Goal: Task Accomplishment & Management: Use online tool/utility

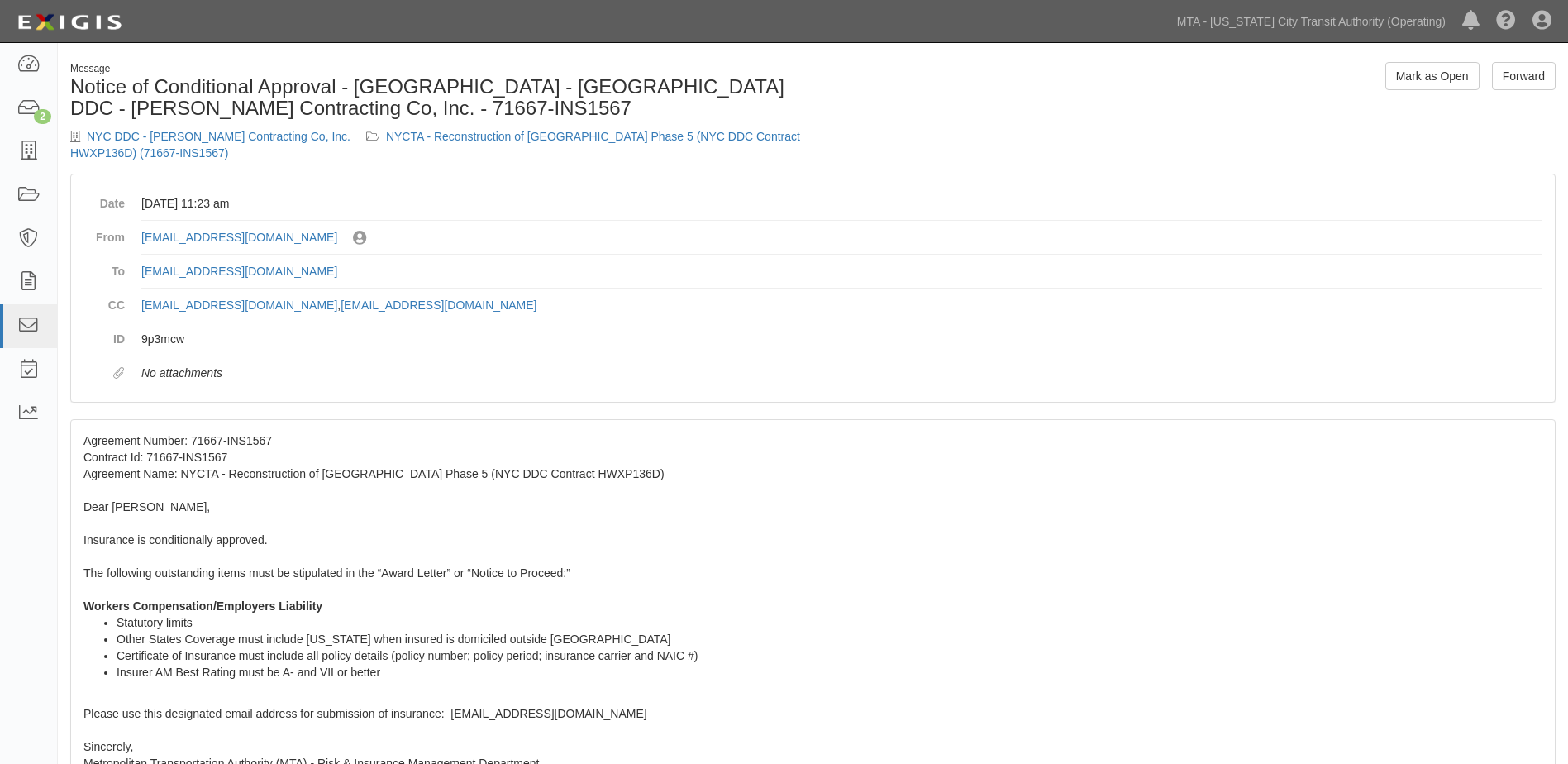
click at [5, 547] on div "Dashboard 2 Inbox Parties Agreements Coverages Documents Messages Tasks Reports" at bounding box center [29, 404] width 58 height 722
click at [23, 194] on icon at bounding box center [28, 196] width 23 height 19
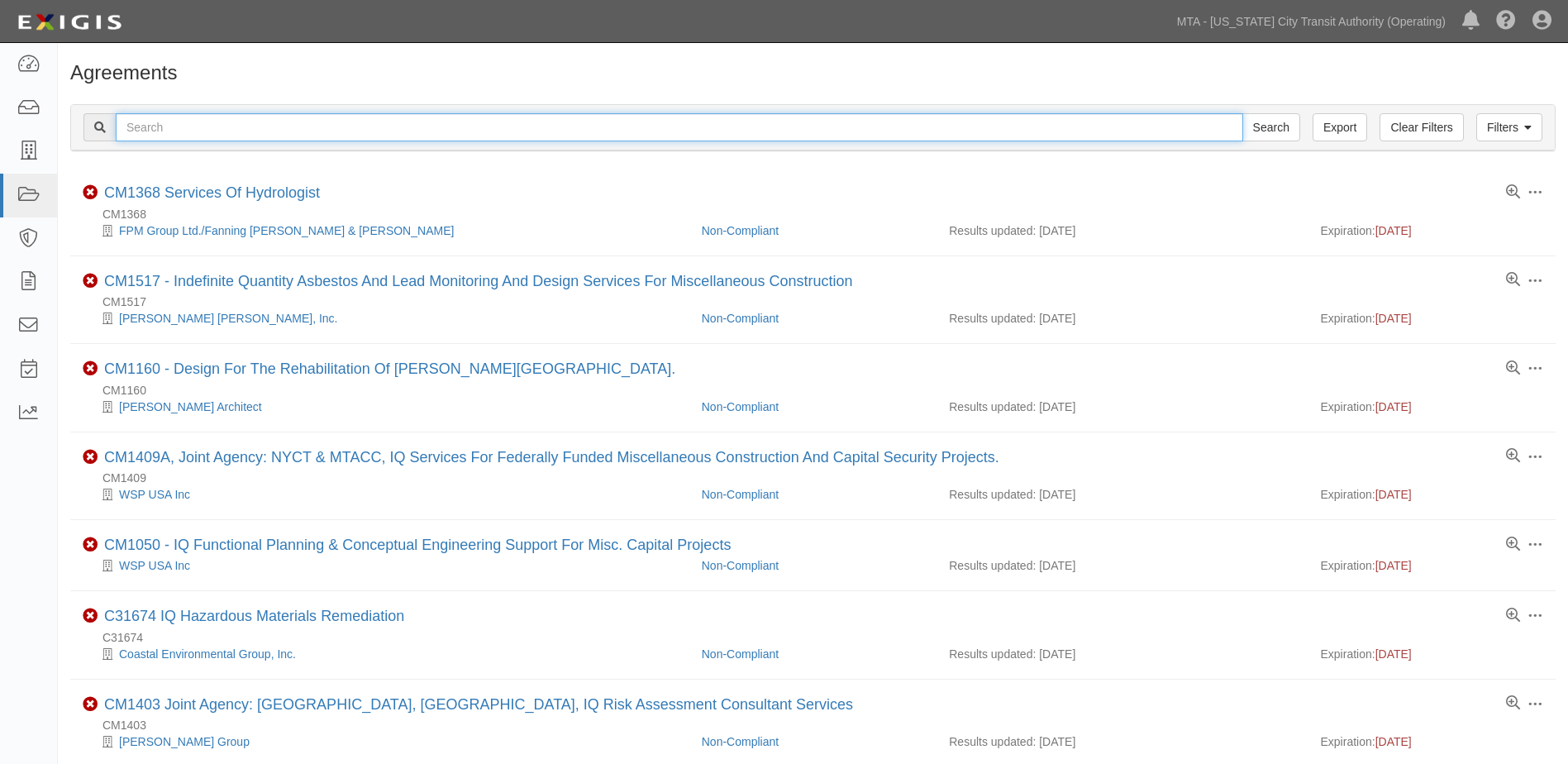
click at [179, 129] on input "text" at bounding box center [679, 126] width 1127 height 28
paste input "Project SEK002380 - J Pizzirusso Landscaping Corp. - Insurance Renewals INS0042…"
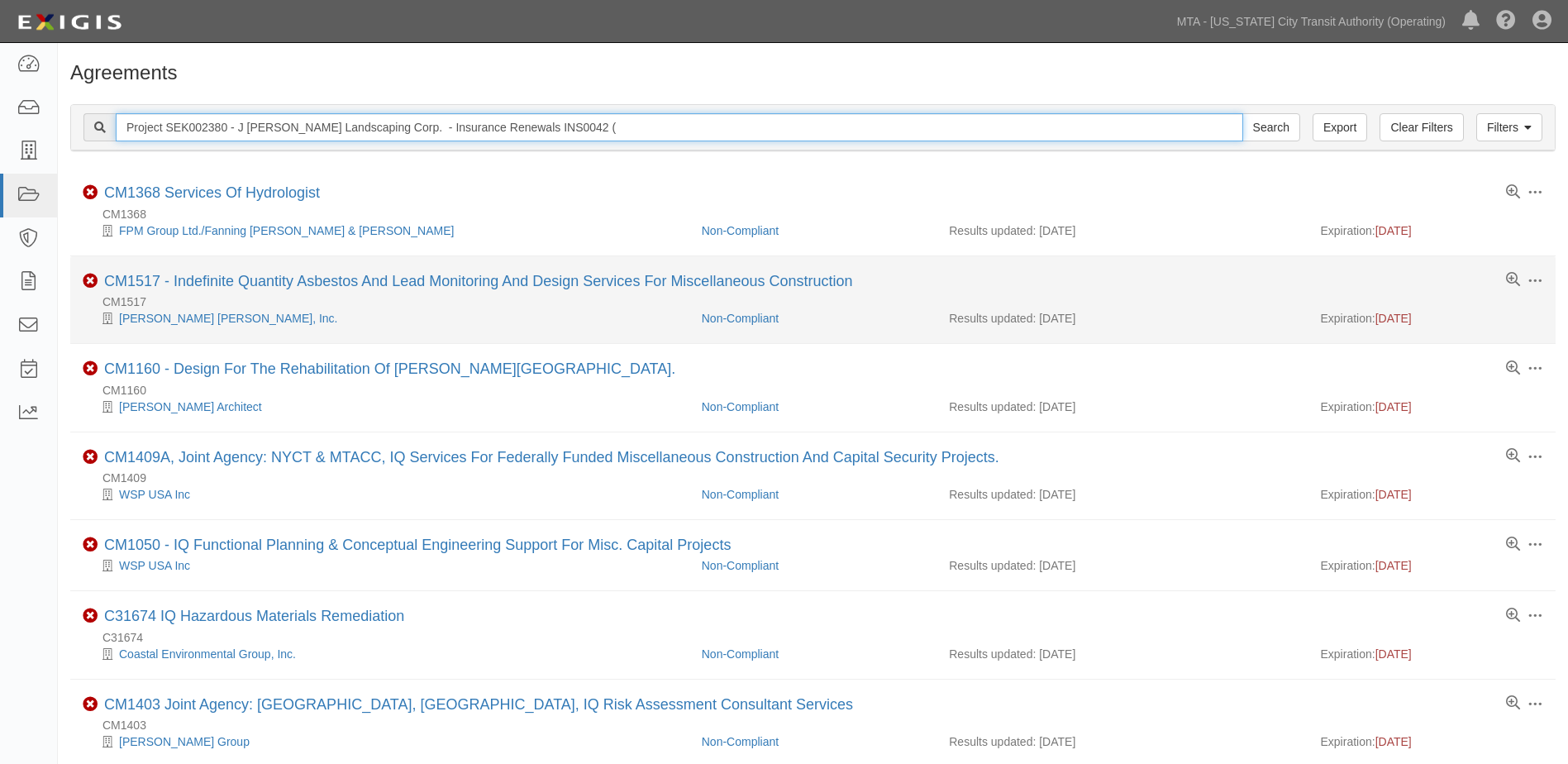
click at [1242, 113] on input "Search" at bounding box center [1271, 126] width 58 height 28
type input "Project SEK002380 - J [PERSON_NAME] Landscaping Corp. - Insurance Renewals INS0…"
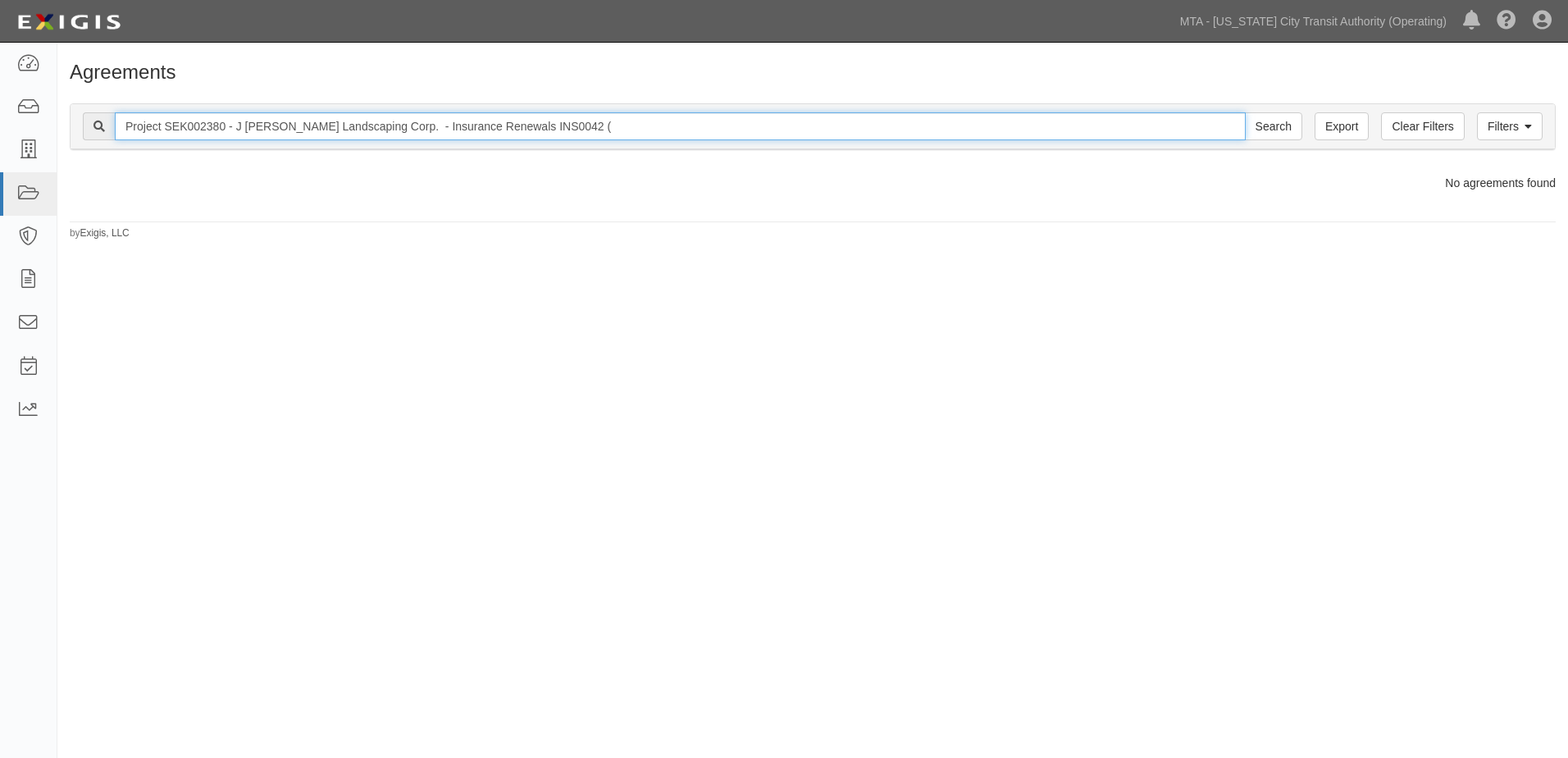
click at [576, 132] on input "Project SEK002380 - J [PERSON_NAME] Landscaping Corp. - Insurance Renewals INS0…" at bounding box center [680, 125] width 1131 height 28
type input "Project SEK002380 - J [PERSON_NAME] Landscaping Corp. - Insurance Renewals INS0…"
click at [1245, 112] on input "Search" at bounding box center [1273, 125] width 57 height 28
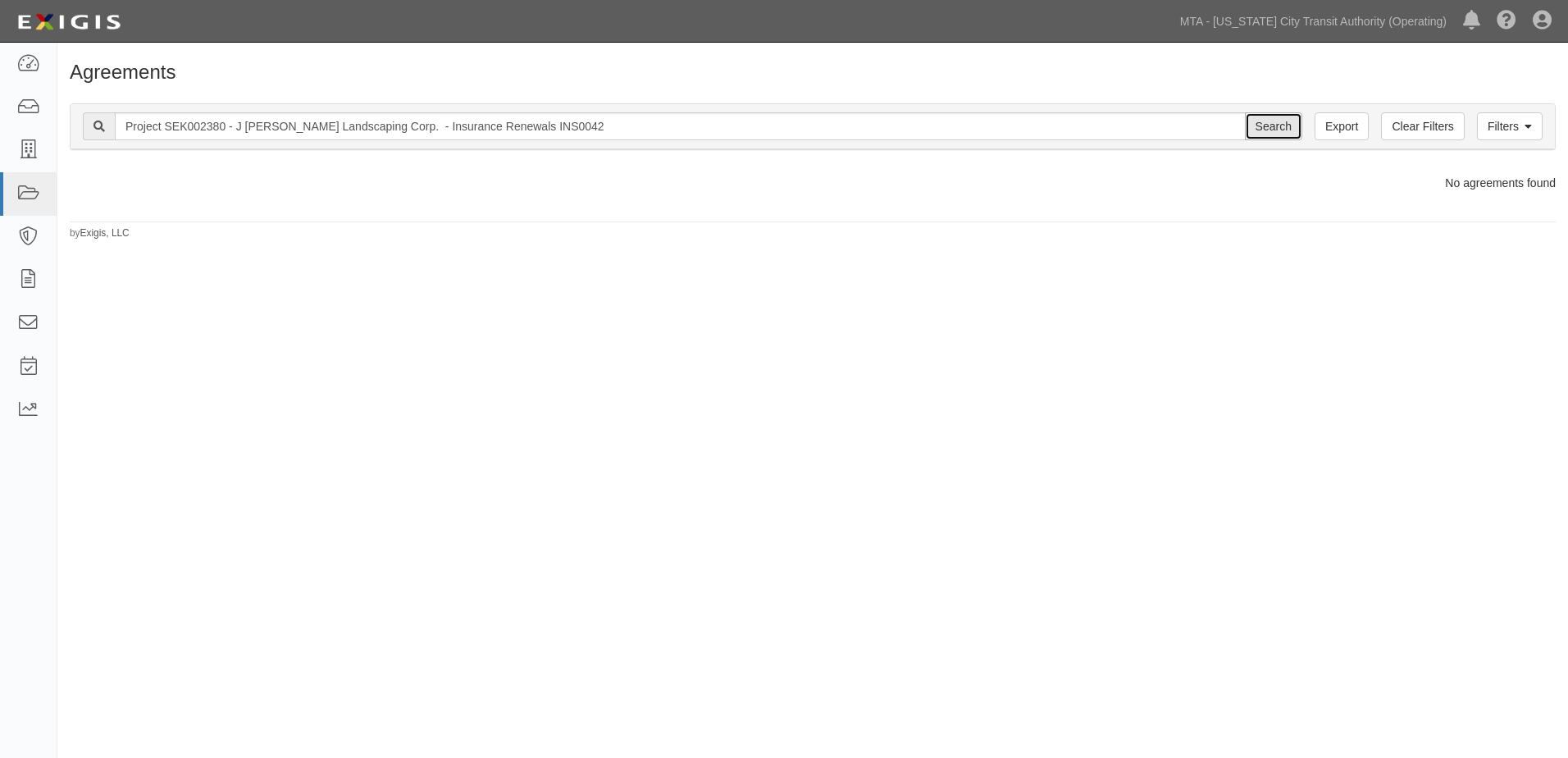
click at [1262, 122] on input "Search" at bounding box center [1273, 125] width 57 height 28
